Goal: Task Accomplishment & Management: Manage account settings

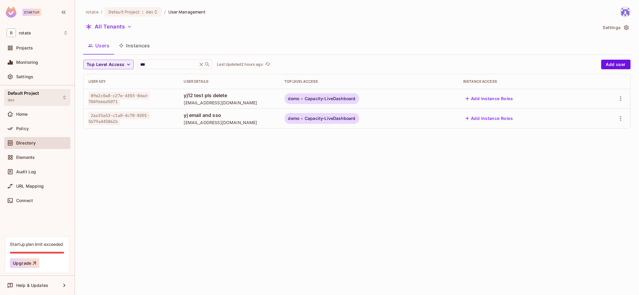
click at [40, 94] on div "Default Project dev" at bounding box center [37, 97] width 66 height 16
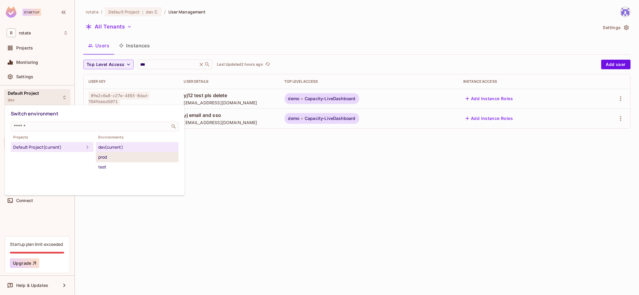
click at [139, 157] on div "prod" at bounding box center [137, 156] width 78 height 7
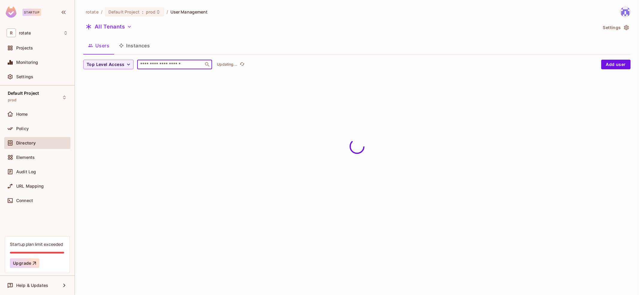
click at [175, 66] on input "text" at bounding box center [170, 64] width 63 height 6
paste input "*********"
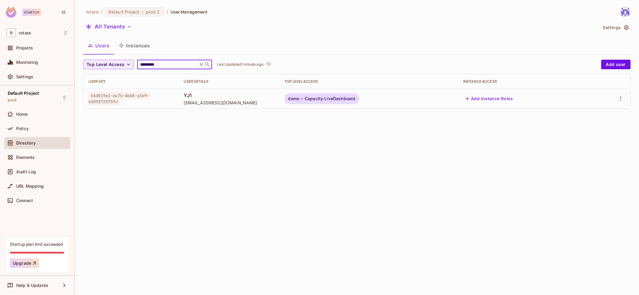
click at [169, 64] on input "*********" at bounding box center [167, 64] width 57 height 6
paste input "text"
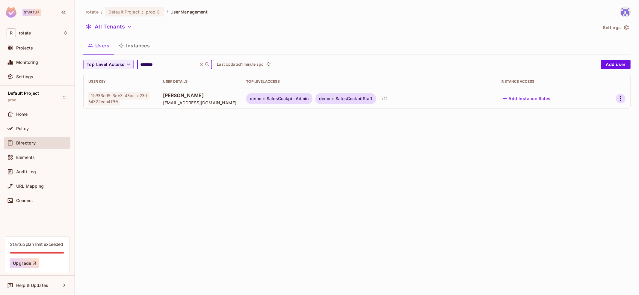
type input "********"
click at [622, 98] on icon "button" at bounding box center [620, 98] width 7 height 7
click at [601, 122] on span "Top Level Roles" at bounding box center [598, 125] width 36 height 10
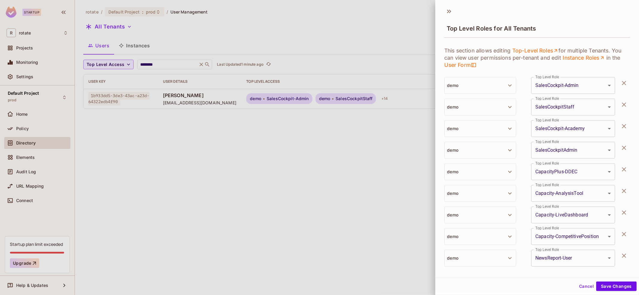
click at [625, 108] on button "button" at bounding box center [624, 105] width 12 height 12
click at [625, 120] on button "button" at bounding box center [624, 126] width 12 height 12
click at [625, 108] on button "button" at bounding box center [624, 105] width 12 height 12
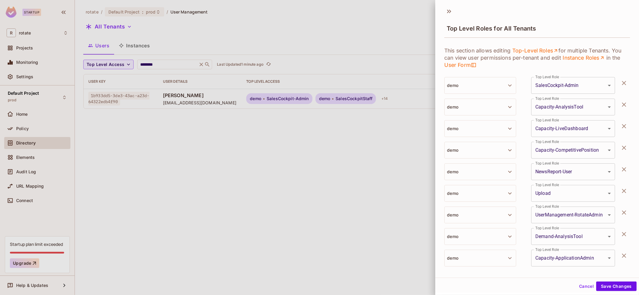
click at [625, 120] on button "button" at bounding box center [624, 126] width 12 height 12
click at [625, 108] on button "button" at bounding box center [624, 105] width 12 height 12
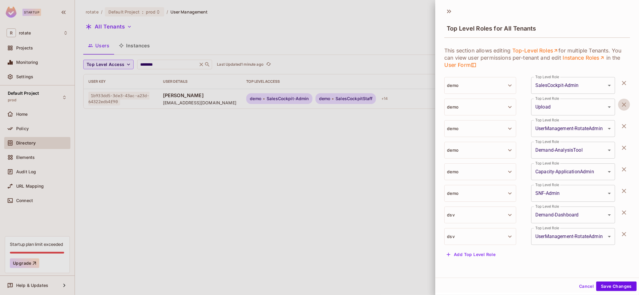
click at [625, 108] on button "button" at bounding box center [624, 105] width 12 height 12
click at [625, 120] on button "button" at bounding box center [624, 126] width 12 height 12
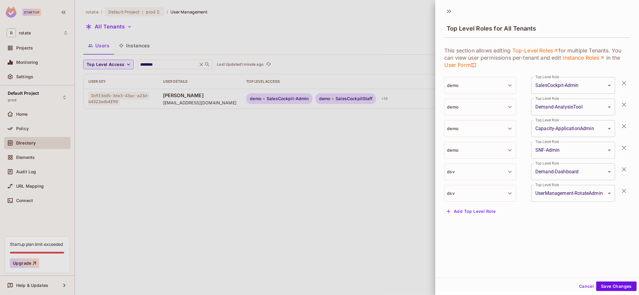
click at [625, 108] on button "button" at bounding box center [624, 105] width 12 height 12
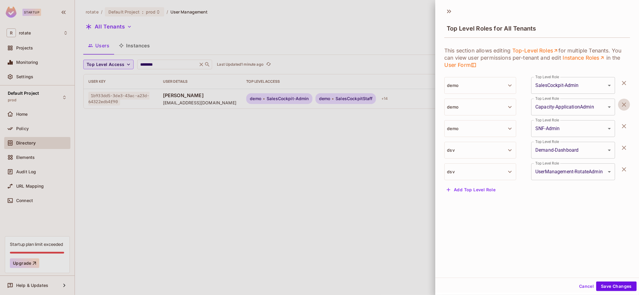
click at [625, 108] on button "button" at bounding box center [624, 105] width 12 height 12
click at [625, 120] on button "button" at bounding box center [624, 126] width 12 height 12
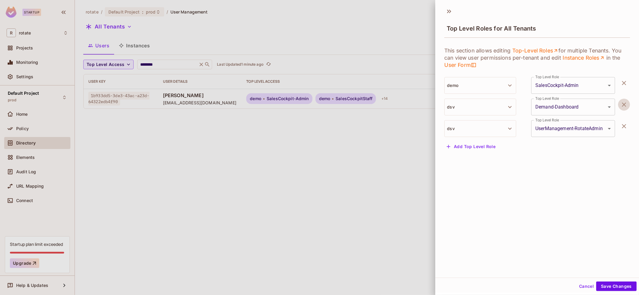
click at [625, 108] on button "button" at bounding box center [624, 105] width 12 height 12
click at [625, 120] on button "button" at bounding box center [624, 126] width 12 height 12
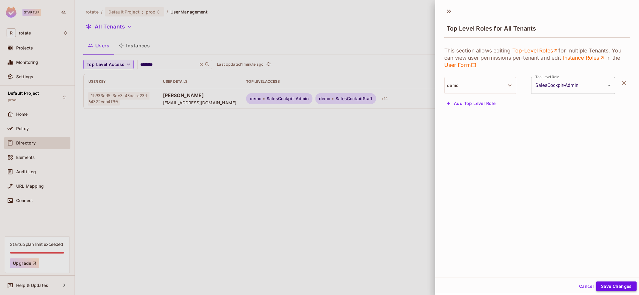
click at [615, 287] on button "Save Changes" at bounding box center [616, 286] width 40 height 10
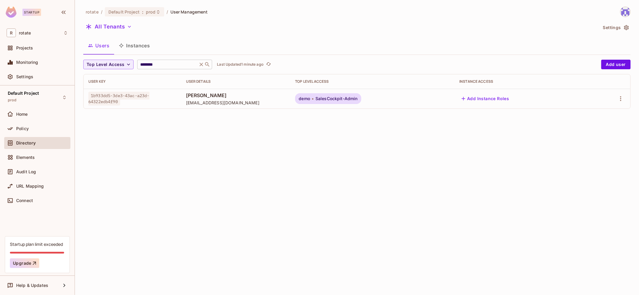
click at [167, 66] on input "********" at bounding box center [167, 64] width 57 height 6
type input "*****"
click at [309, 279] on div "rotate / Default Project : prod / User Management All Tenants Settings Users In…" at bounding box center [357, 147] width 564 height 295
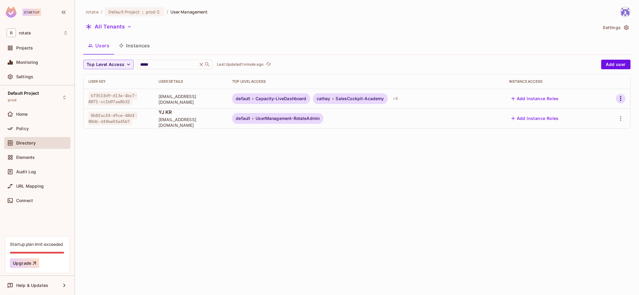
click at [622, 101] on icon "button" at bounding box center [620, 98] width 7 height 7
click at [599, 129] on span "Top Level Roles" at bounding box center [598, 125] width 36 height 10
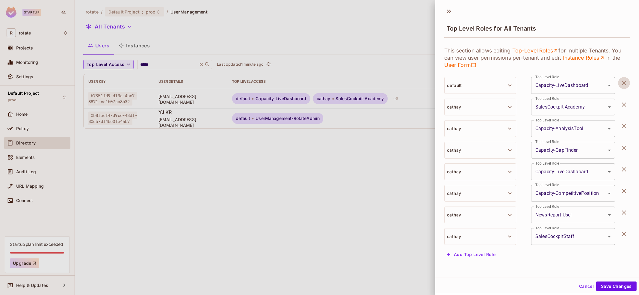
click at [621, 84] on icon "button" at bounding box center [623, 82] width 7 height 7
click at [621, 101] on icon "button" at bounding box center [623, 104] width 7 height 7
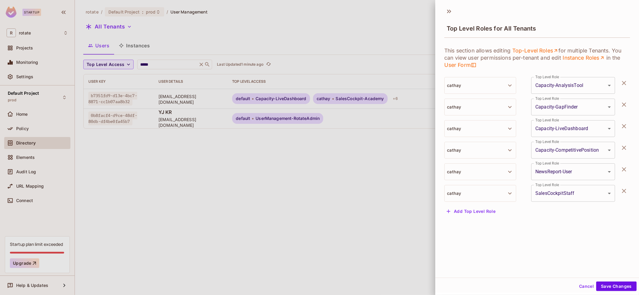
click at [621, 84] on icon "button" at bounding box center [623, 82] width 7 height 7
click at [621, 101] on icon "button" at bounding box center [623, 104] width 7 height 7
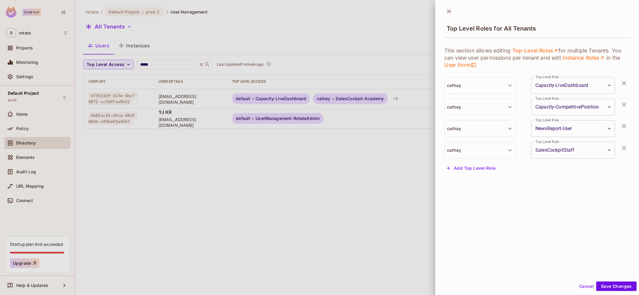
click at [621, 84] on icon "button" at bounding box center [623, 82] width 7 height 7
click at [621, 101] on icon "button" at bounding box center [623, 104] width 7 height 7
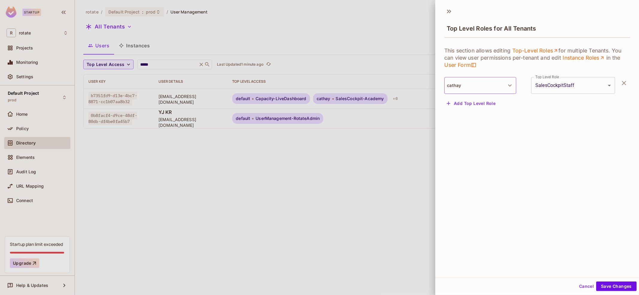
click at [500, 89] on button "cathay" at bounding box center [480, 85] width 72 height 17
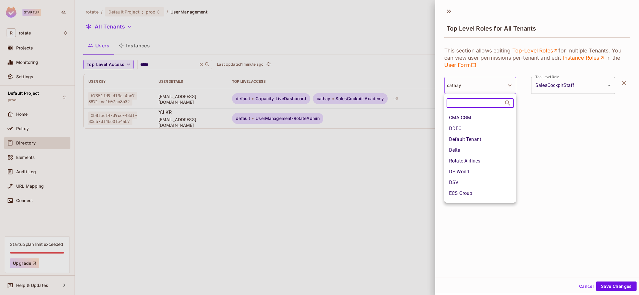
scroll to position [104, 0]
click at [491, 132] on li "Rotate Airlines" at bounding box center [480, 130] width 72 height 11
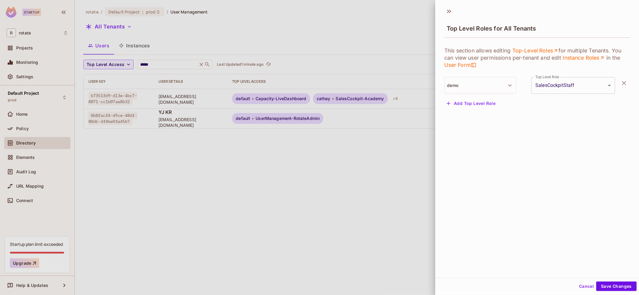
click at [580, 88] on body "**********" at bounding box center [319, 147] width 639 height 295
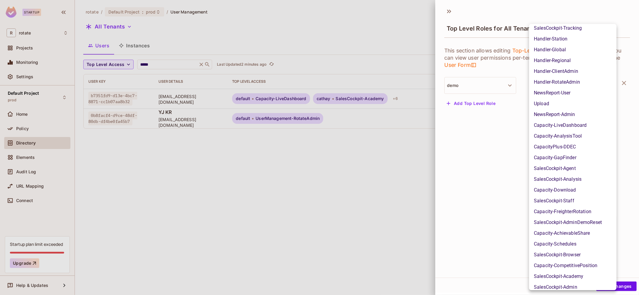
scroll to position [36, 0]
click at [583, 127] on li "Capacity-LiveDashboard" at bounding box center [572, 125] width 87 height 11
type input "**********"
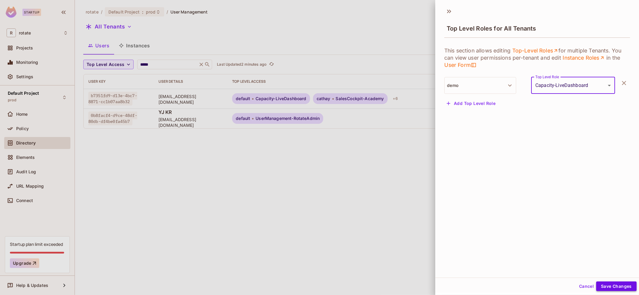
click at [608, 283] on button "Save Changes" at bounding box center [616, 286] width 40 height 10
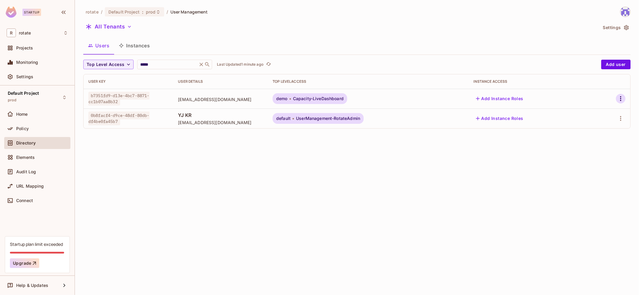
click at [620, 95] on icon "button" at bounding box center [620, 98] width 7 height 7
click at [595, 111] on li "Edit" at bounding box center [593, 111] width 56 height 13
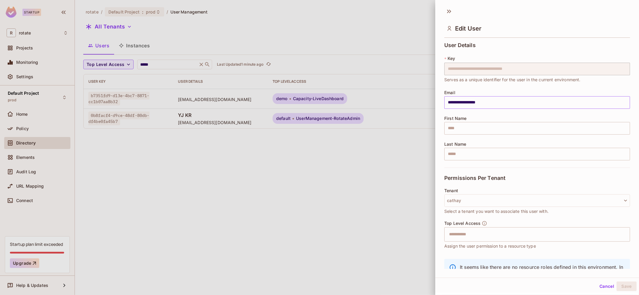
click at [622, 98] on input "**********" at bounding box center [537, 102] width 186 height 13
click at [628, 142] on div "Last Name ​" at bounding box center [537, 151] width 186 height 19
click at [596, 130] on input "text" at bounding box center [537, 128] width 186 height 13
type input "*****"
click at [623, 284] on button "Save" at bounding box center [626, 286] width 20 height 10
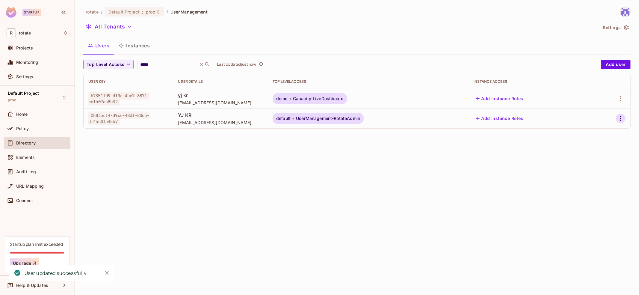
click at [619, 117] on icon "button" at bounding box center [620, 118] width 7 height 7
click at [587, 169] on div "Delete User" at bounding box center [594, 171] width 24 height 6
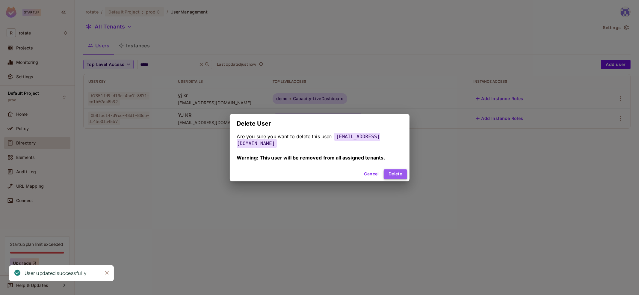
click at [393, 170] on button "Delete" at bounding box center [395, 174] width 23 height 10
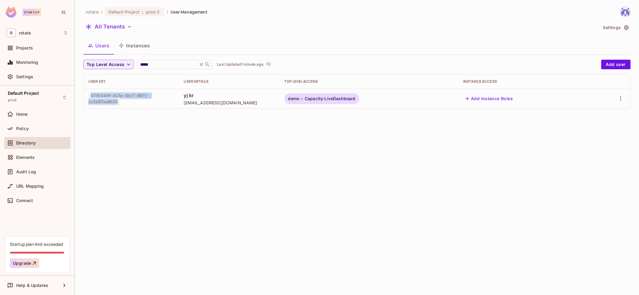
drag, startPoint x: 90, startPoint y: 95, endPoint x: 119, endPoint y: 102, distance: 30.1
click at [119, 102] on span "b7351fd9-d13e-4bc7-8871-cc1b07aa8b32" at bounding box center [118, 99] width 61 height 14
copy span "b7351fd9-d13e-4bc7-8871-cc1b07aa8b32"
